Goal: Information Seeking & Learning: Learn about a topic

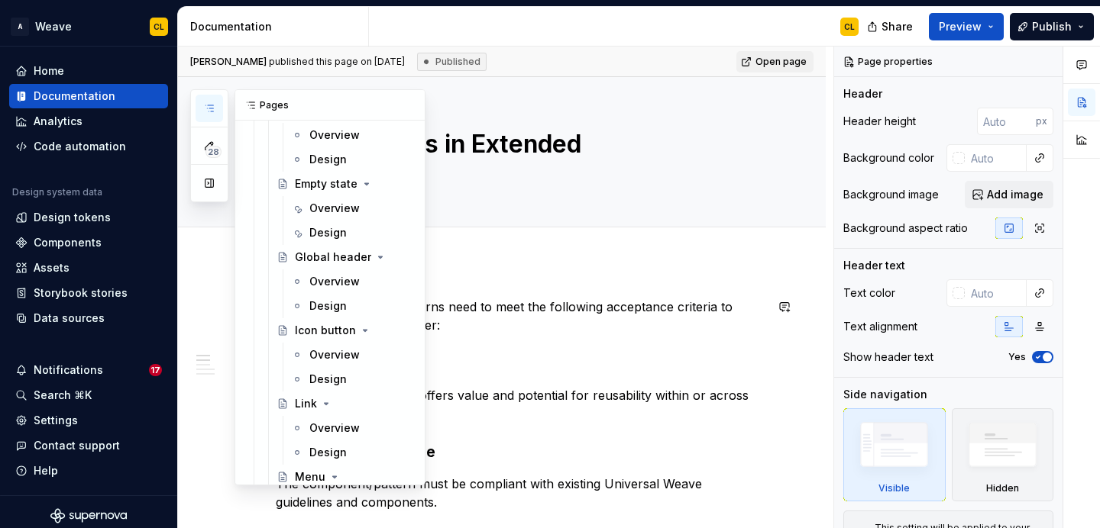
scroll to position [2134, 0]
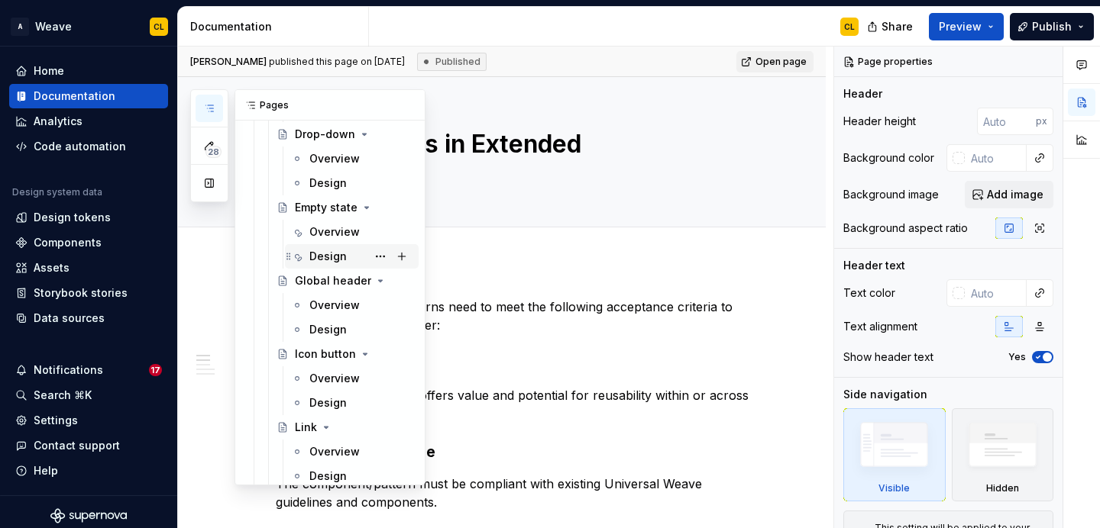
click at [327, 256] on div "Design" at bounding box center [327, 256] width 37 height 15
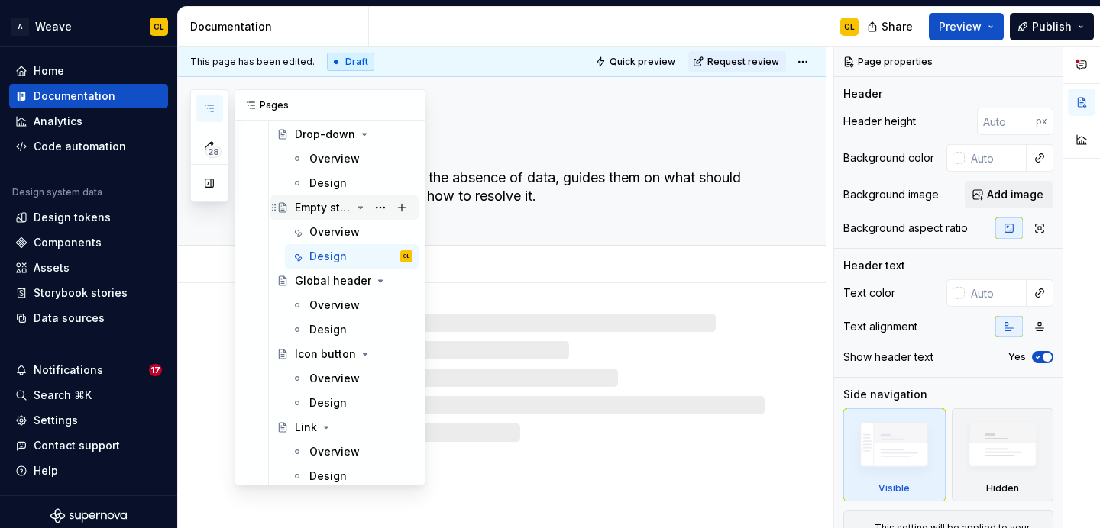
click at [330, 207] on div "Empty state" at bounding box center [323, 207] width 57 height 15
click at [325, 234] on div "Overview" at bounding box center [334, 232] width 50 height 15
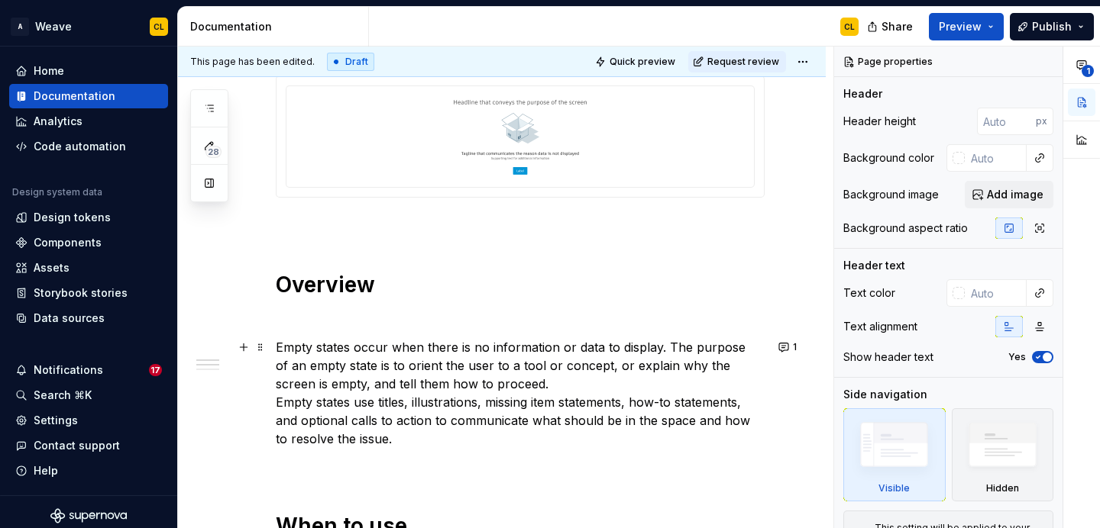
scroll to position [468, 0]
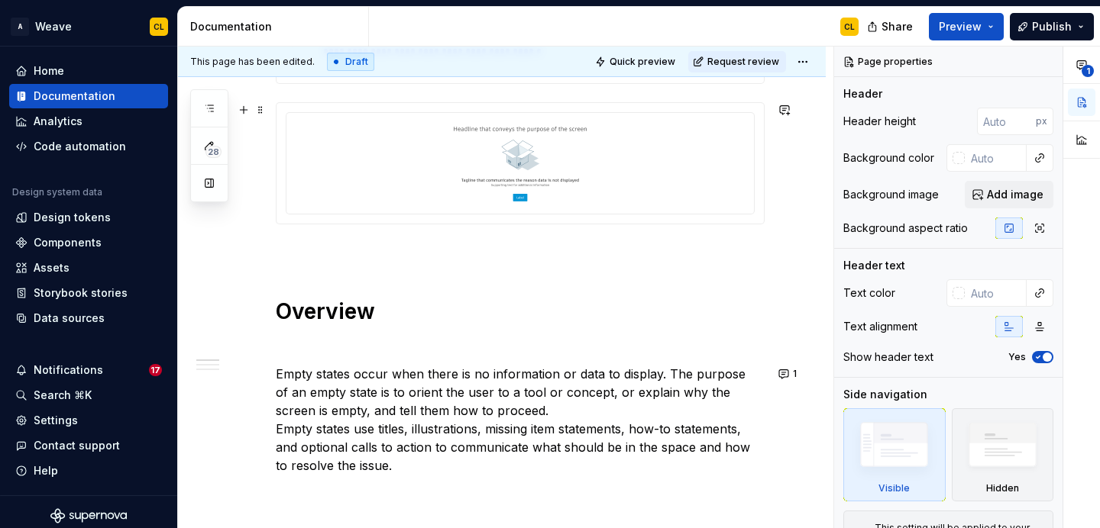
click at [586, 203] on div at bounding box center [519, 163] width 455 height 89
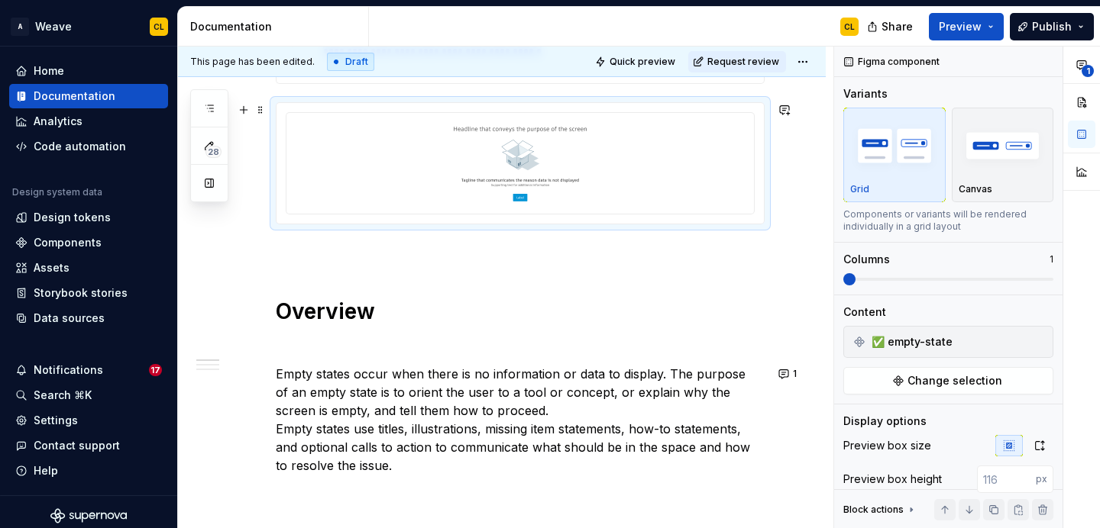
click at [559, 159] on img at bounding box center [520, 163] width 443 height 76
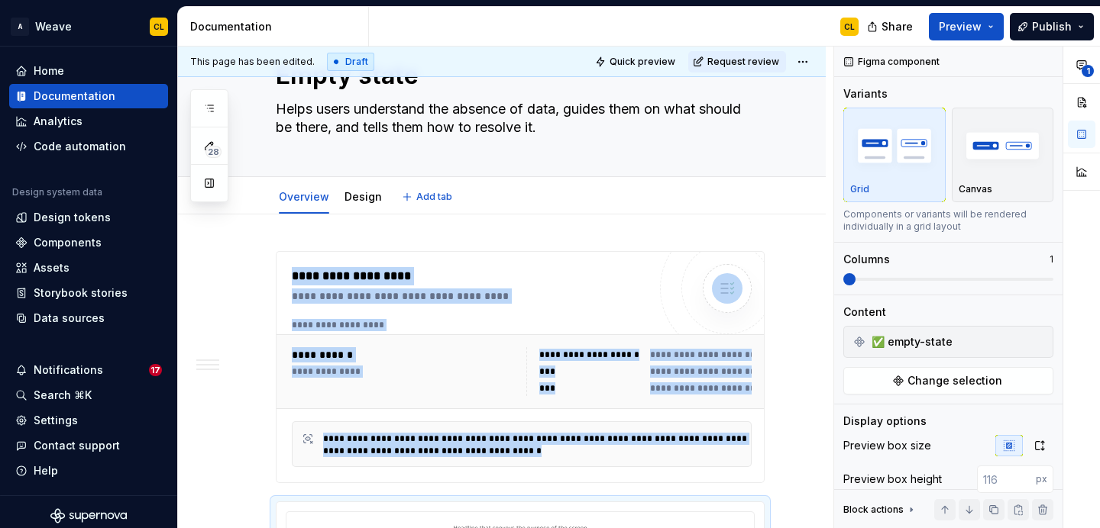
scroll to position [15, 0]
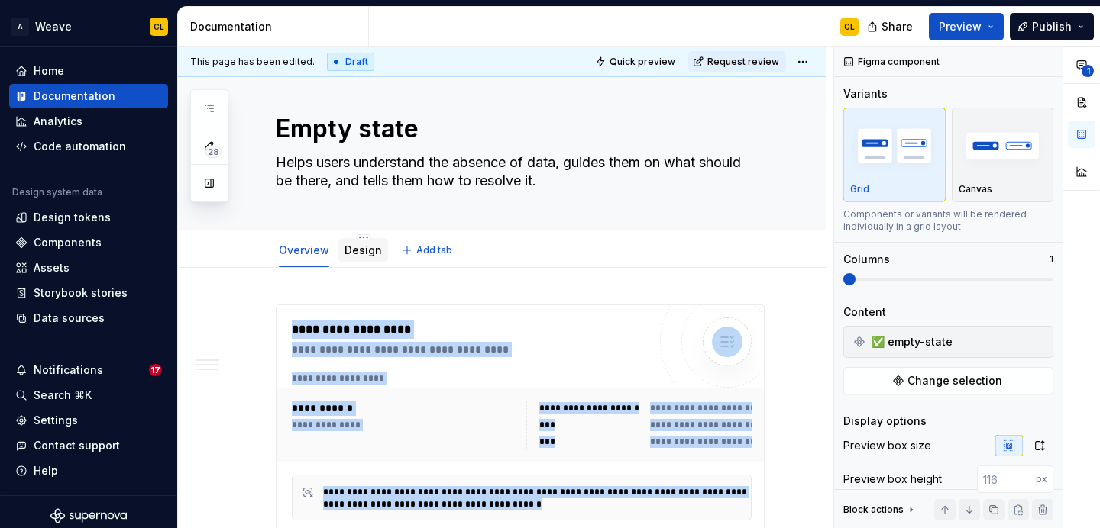
click at [357, 250] on link "Design" at bounding box center [362, 250] width 37 height 13
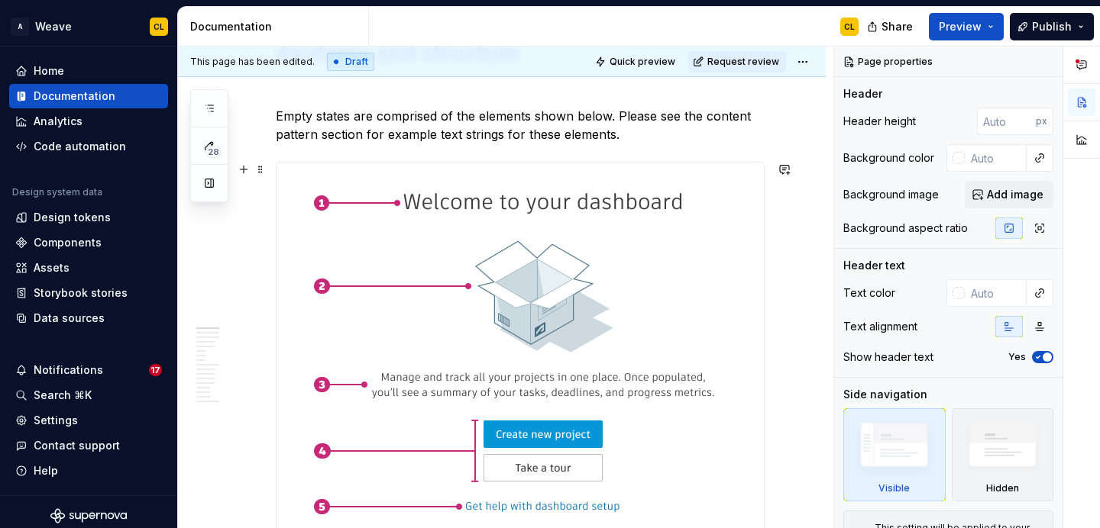
scroll to position [732, 0]
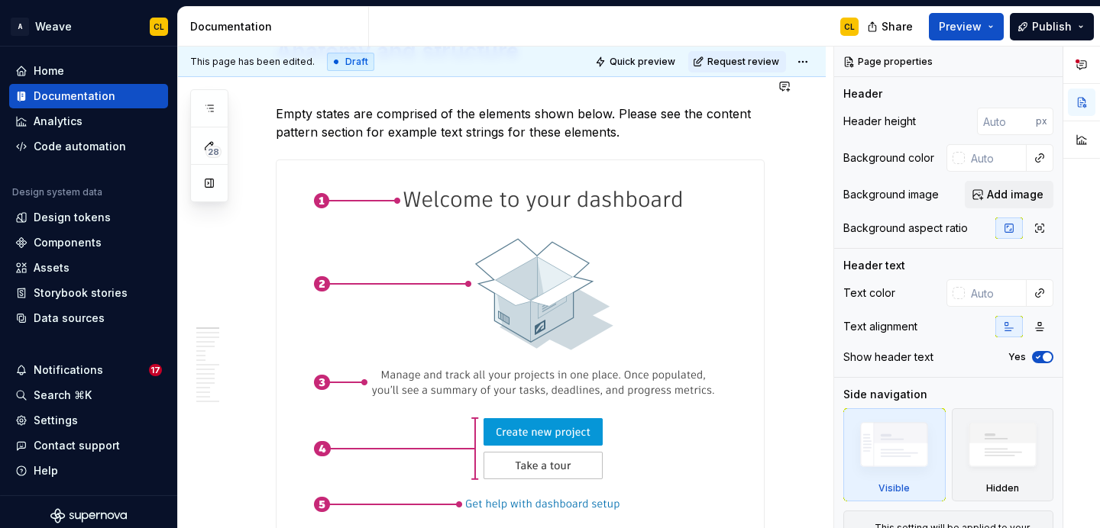
type textarea "*"
